Goal: Task Accomplishment & Management: Use online tool/utility

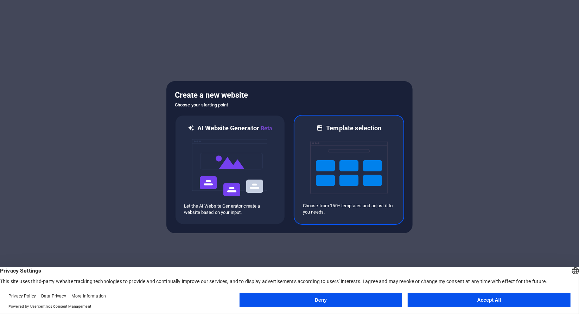
click at [356, 171] on img at bounding box center [348, 168] width 77 height 70
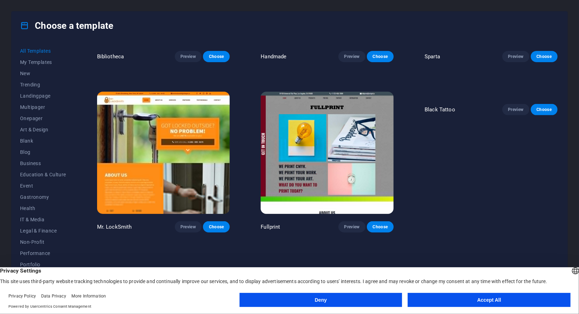
scroll to position [1547, 0]
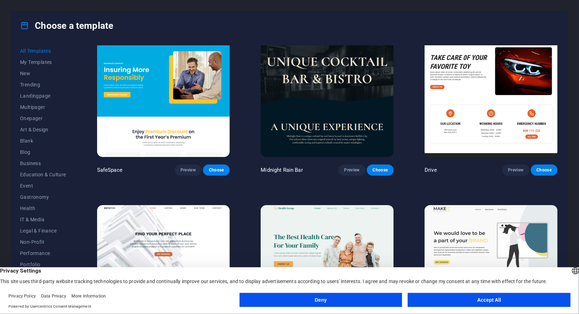
drag, startPoint x: 73, startPoint y: 140, endPoint x: 76, endPoint y: 151, distance: 11.5
click at [76, 151] on div "All Templates My Templates New Trending Landingpage Multipager Onepager Art & D…" at bounding box center [289, 171] width 555 height 263
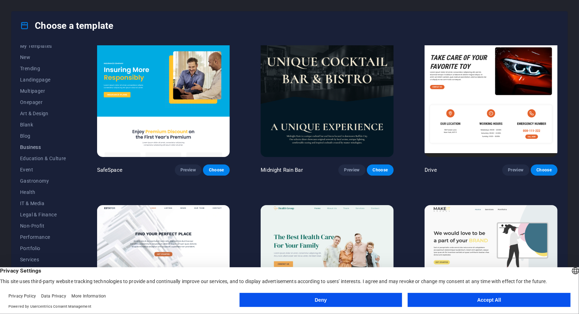
scroll to position [32, 0]
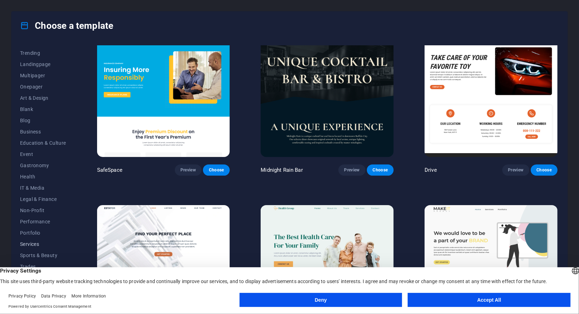
click at [36, 242] on span "Services" at bounding box center [43, 245] width 46 height 6
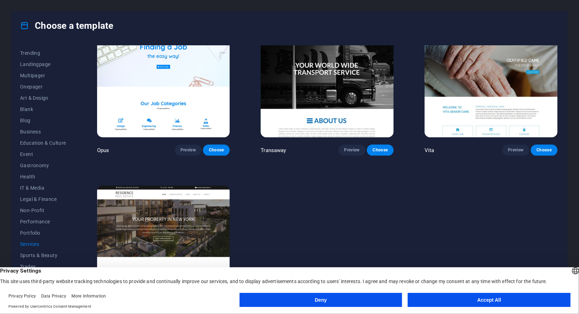
scroll to position [1081, 0]
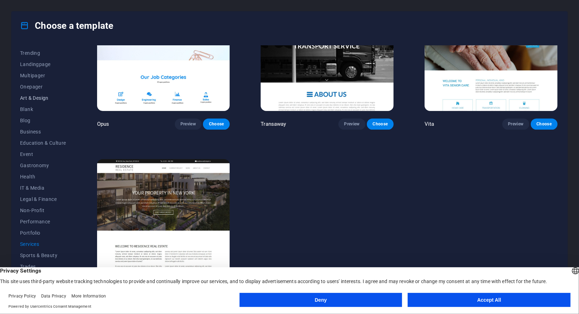
click at [35, 97] on span "Art & Design" at bounding box center [43, 98] width 46 height 6
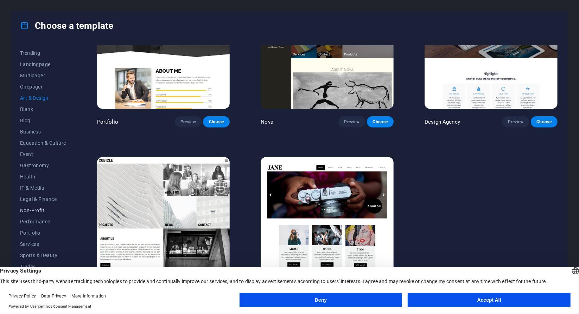
click at [31, 210] on span "Non-Profit" at bounding box center [43, 211] width 46 height 6
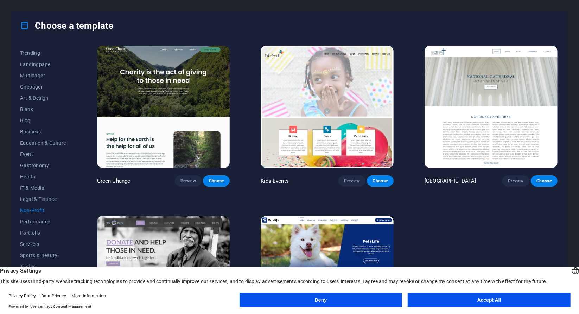
scroll to position [0, 0]
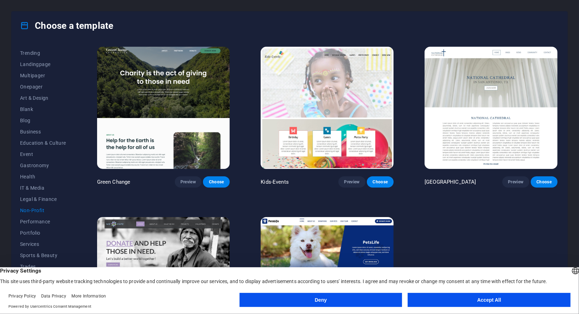
click at [167, 84] on img at bounding box center [163, 108] width 133 height 122
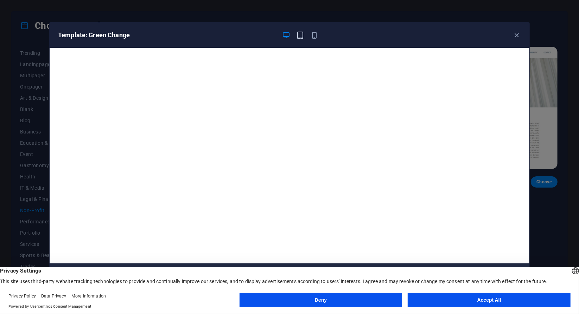
click at [299, 34] on icon "button" at bounding box center [300, 35] width 8 height 8
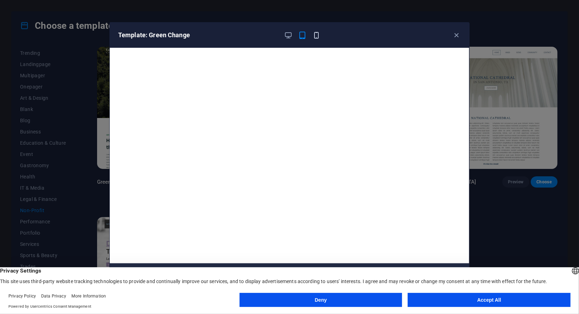
click at [314, 34] on icon "button" at bounding box center [317, 35] width 8 height 8
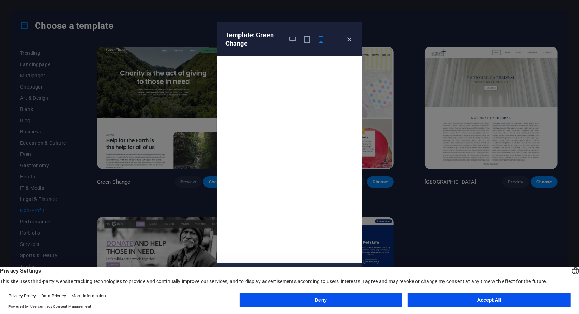
click at [349, 39] on icon "button" at bounding box center [349, 40] width 8 height 8
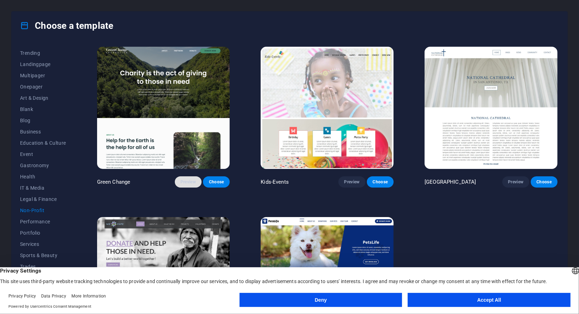
click at [192, 182] on span "Preview" at bounding box center [187, 182] width 15 height 6
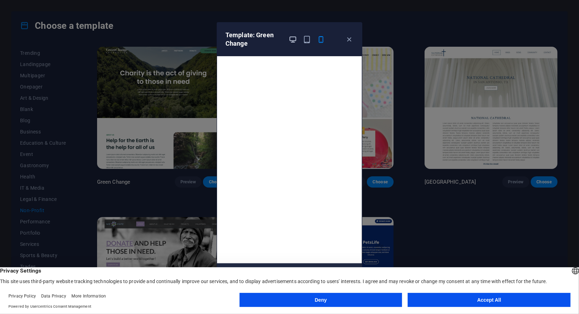
click at [291, 40] on icon "button" at bounding box center [293, 40] width 8 height 8
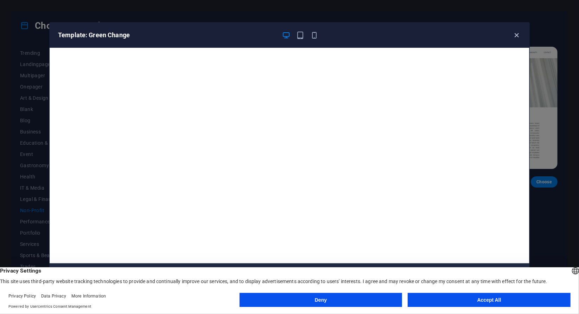
click at [516, 35] on icon "button" at bounding box center [517, 35] width 8 height 8
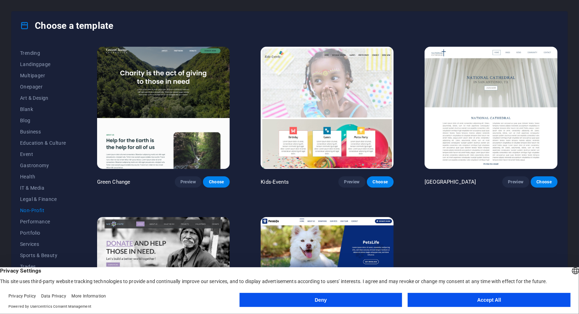
click at [183, 174] on div "Green Change Preview Choose" at bounding box center [164, 116] width 136 height 142
click at [182, 179] on span "Preview" at bounding box center [187, 182] width 15 height 6
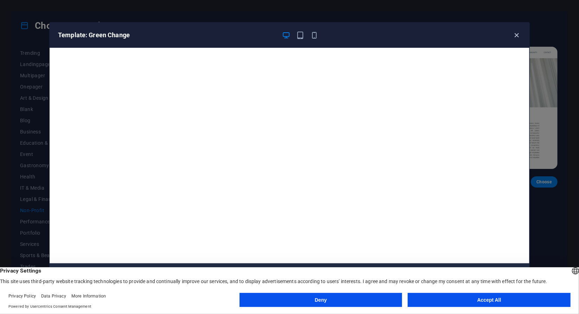
click at [516, 34] on icon "button" at bounding box center [517, 35] width 8 height 8
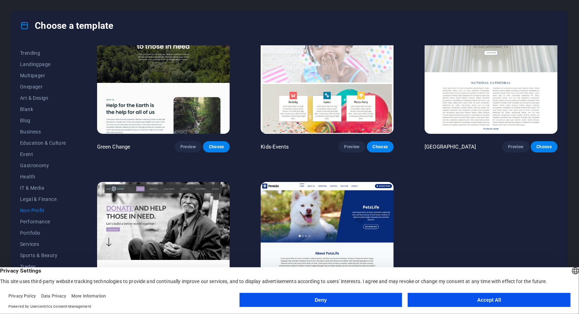
scroll to position [62, 0]
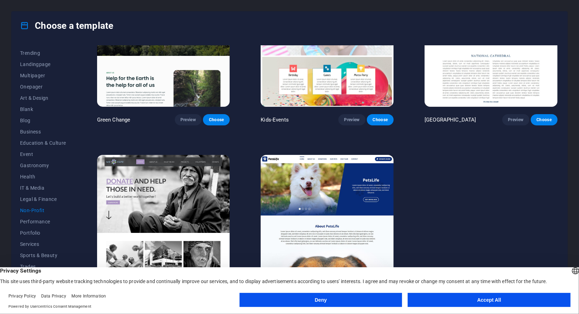
click at [430, 299] on button "Accept All" at bounding box center [488, 300] width 163 height 14
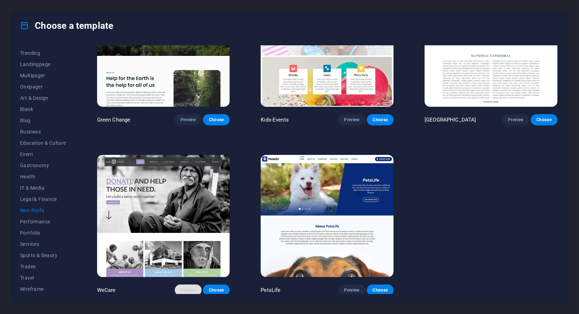
click at [186, 288] on span "Preview" at bounding box center [187, 291] width 15 height 6
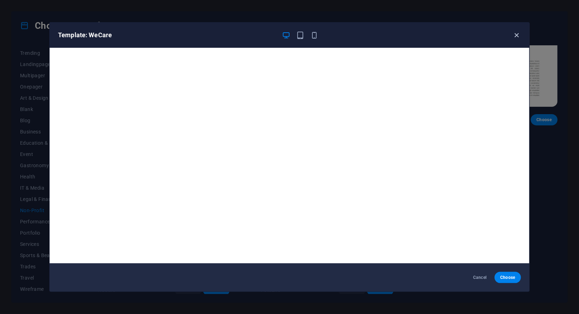
click at [515, 34] on icon "button" at bounding box center [517, 35] width 8 height 8
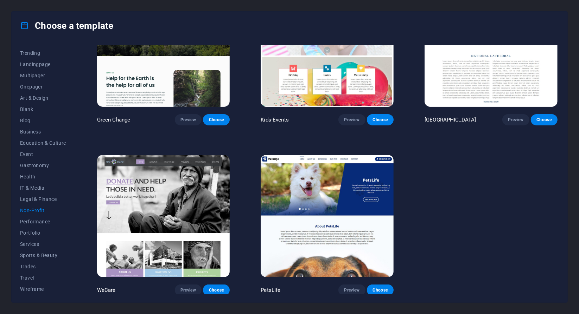
scroll to position [0, 0]
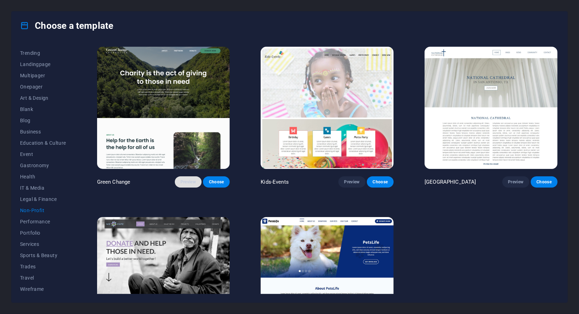
click at [182, 179] on span "Preview" at bounding box center [187, 182] width 15 height 6
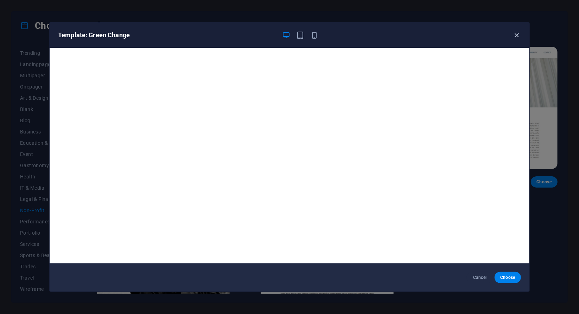
click at [516, 34] on icon "button" at bounding box center [517, 35] width 8 height 8
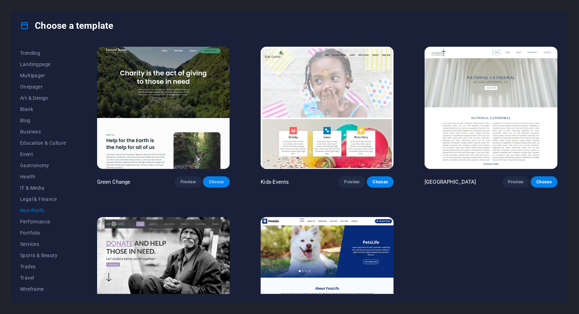
click at [217, 181] on span "Choose" at bounding box center [215, 182] width 15 height 6
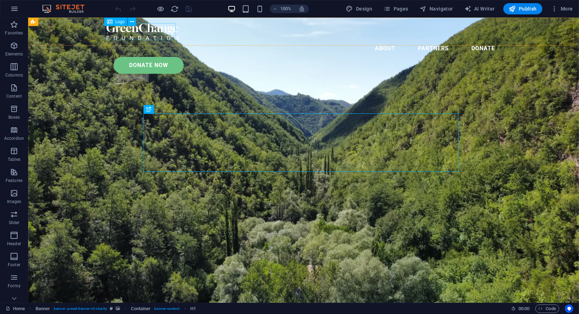
click at [144, 31] on div at bounding box center [303, 31] width 394 height 17
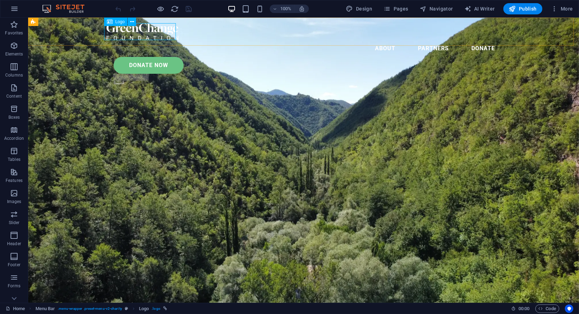
click at [111, 21] on icon at bounding box center [110, 22] width 6 height 8
click at [109, 21] on icon at bounding box center [110, 22] width 6 height 8
click at [133, 21] on icon at bounding box center [132, 21] width 4 height 7
click at [122, 33] on div at bounding box center [303, 31] width 394 height 17
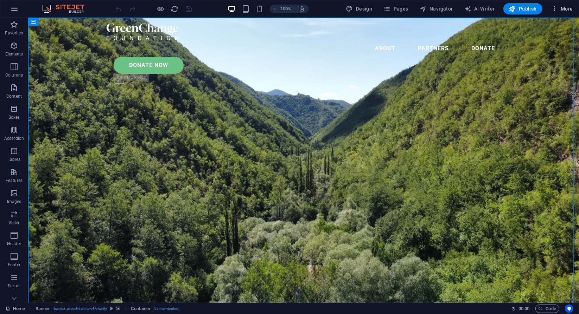
click at [559, 9] on span "More" at bounding box center [562, 8] width 22 height 7
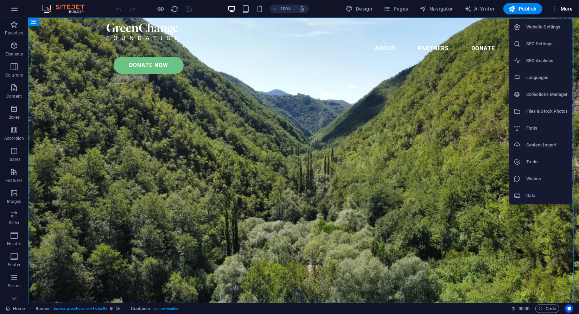
click at [96, 139] on div at bounding box center [289, 157] width 579 height 314
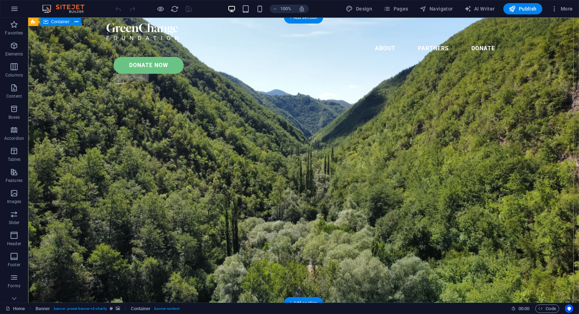
click at [49, 25] on div "Menu Bar" at bounding box center [43, 22] width 31 height 8
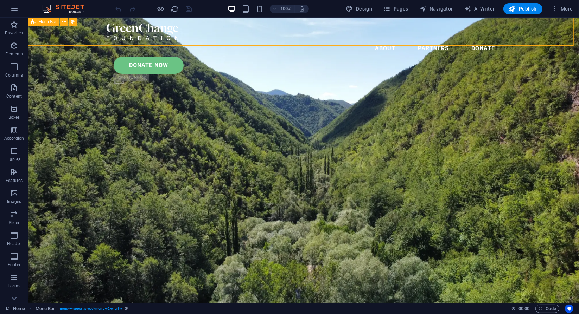
click at [42, 22] on span "Menu Bar" at bounding box center [47, 22] width 18 height 4
click at [292, 40] on nav "About Partners Donate" at bounding box center [303, 48] width 394 height 17
